Goal: Navigation & Orientation: Understand site structure

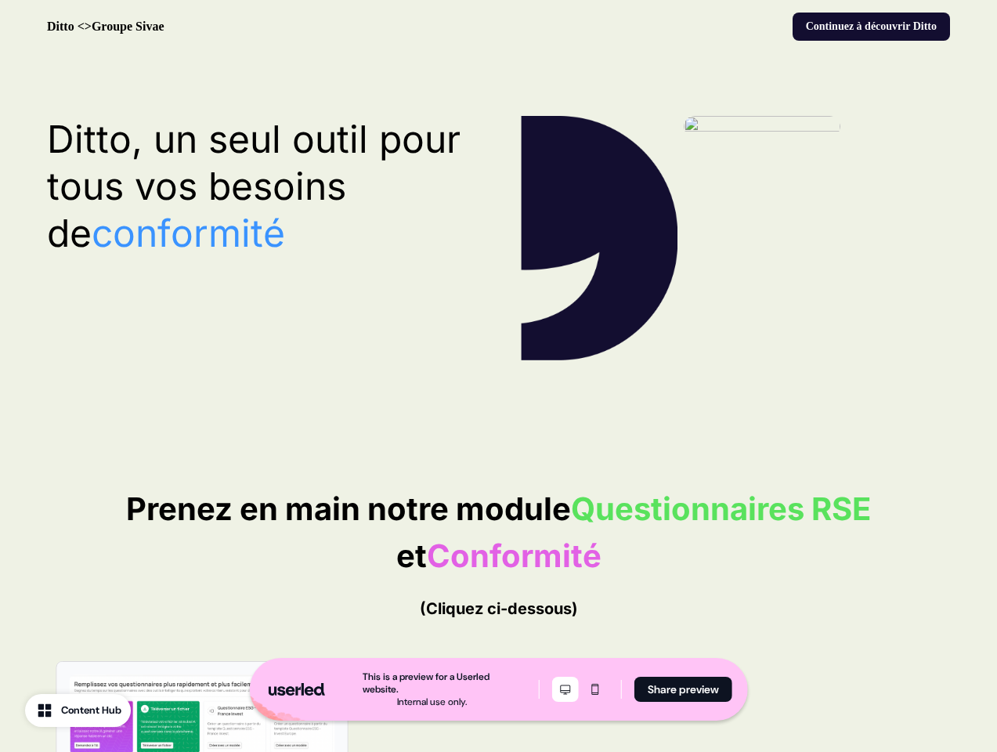
click at [563, 689] on icon "Desktop mode" at bounding box center [565, 689] width 19 height 13
click at [593, 689] on icon "Mobile mode" at bounding box center [595, 689] width 19 height 13
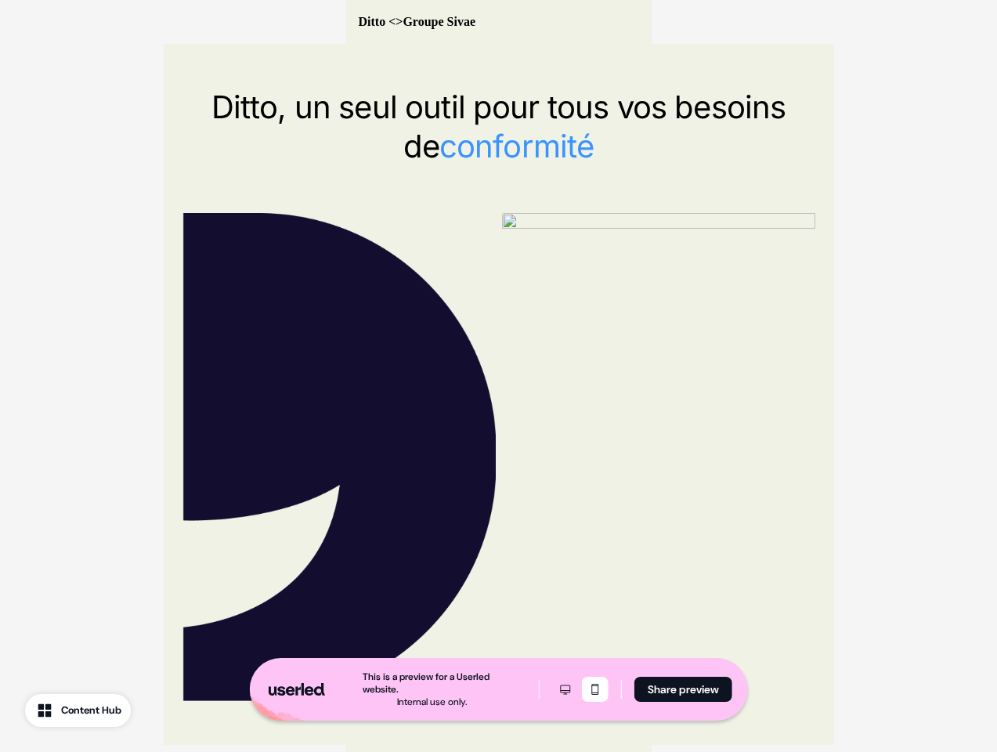
click at [682, 689] on button "Share preview" at bounding box center [683, 689] width 98 height 25
click at [498, 27] on div "Ditto <>Groupe Sivae" at bounding box center [498, 22] width 305 height 44
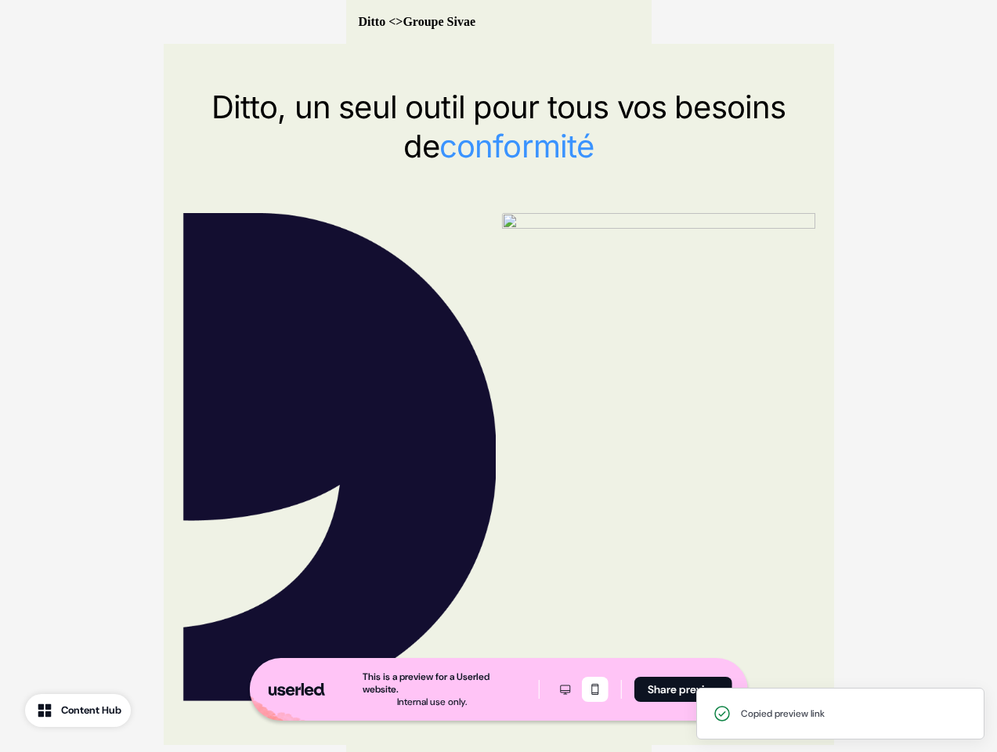
click at [498, 238] on div at bounding box center [498, 457] width 633 height 488
click at [262, 186] on div "Ditto, un seul outil pour tous vos besoins de conformité" at bounding box center [499, 394] width 670 height 701
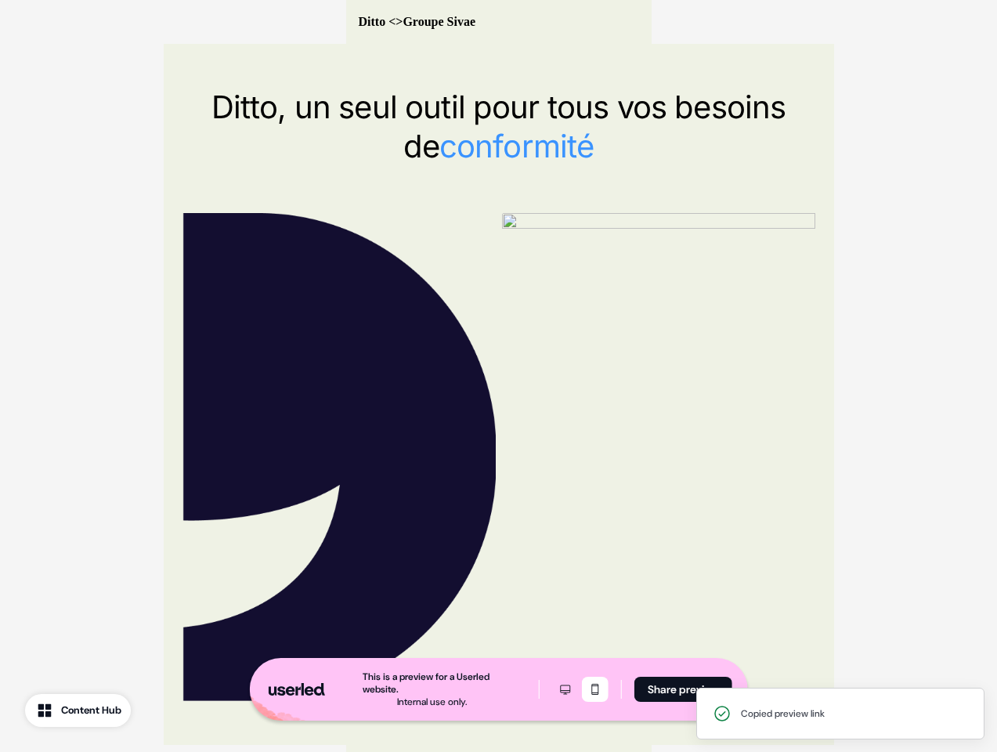
click at [735, 238] on div at bounding box center [498, 457] width 633 height 488
